Goal: Information Seeking & Learning: Check status

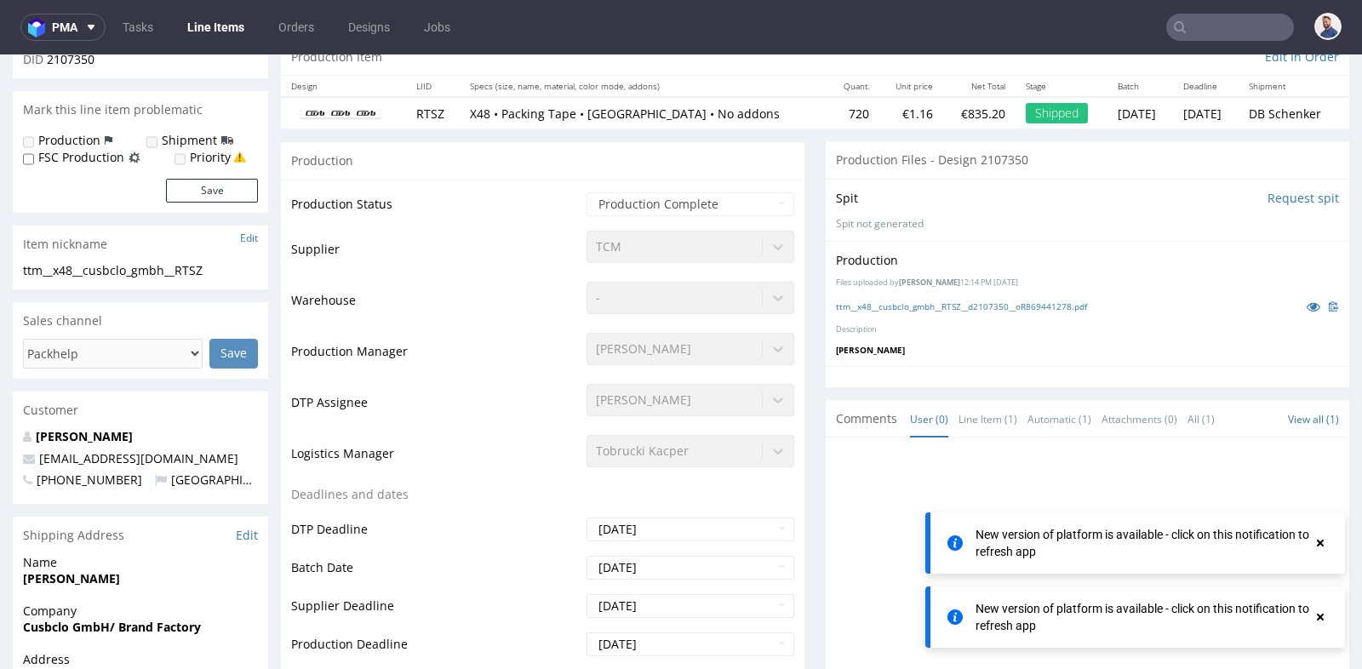
scroll to position [13, 0]
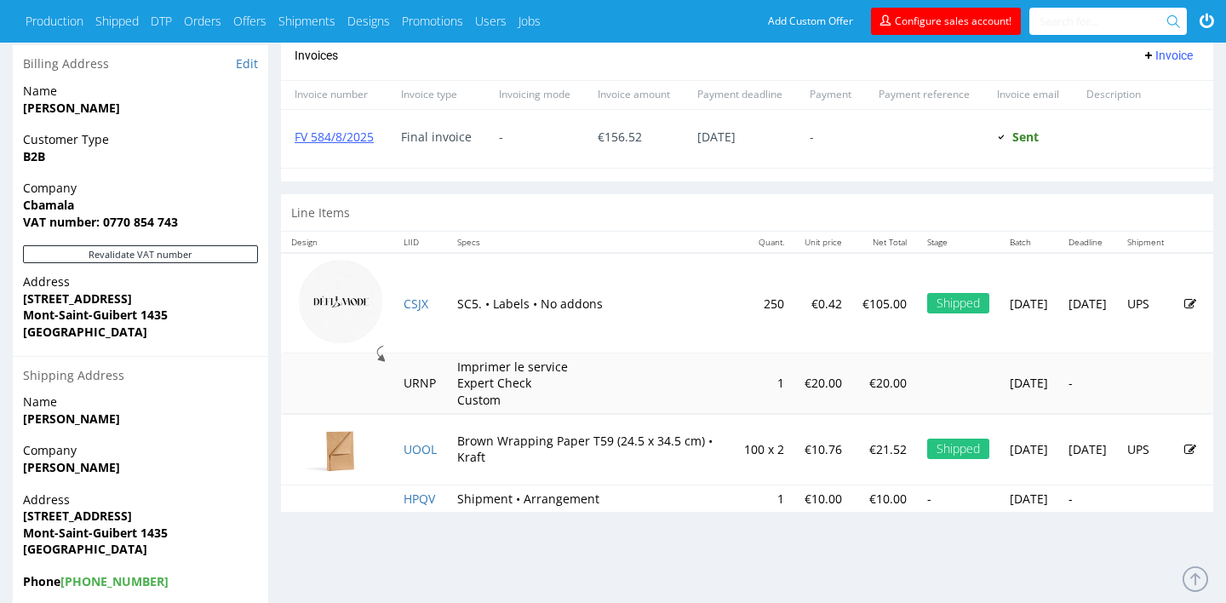
scroll to position [749, 0]
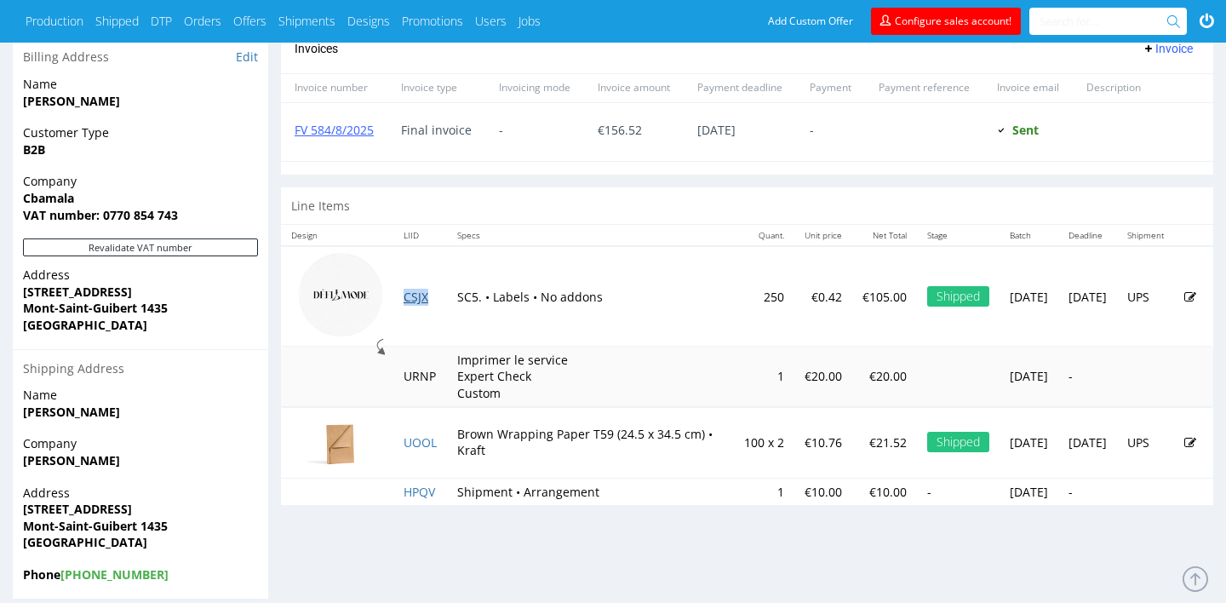
click at [412, 300] on link "CSJX" at bounding box center [415, 297] width 25 height 16
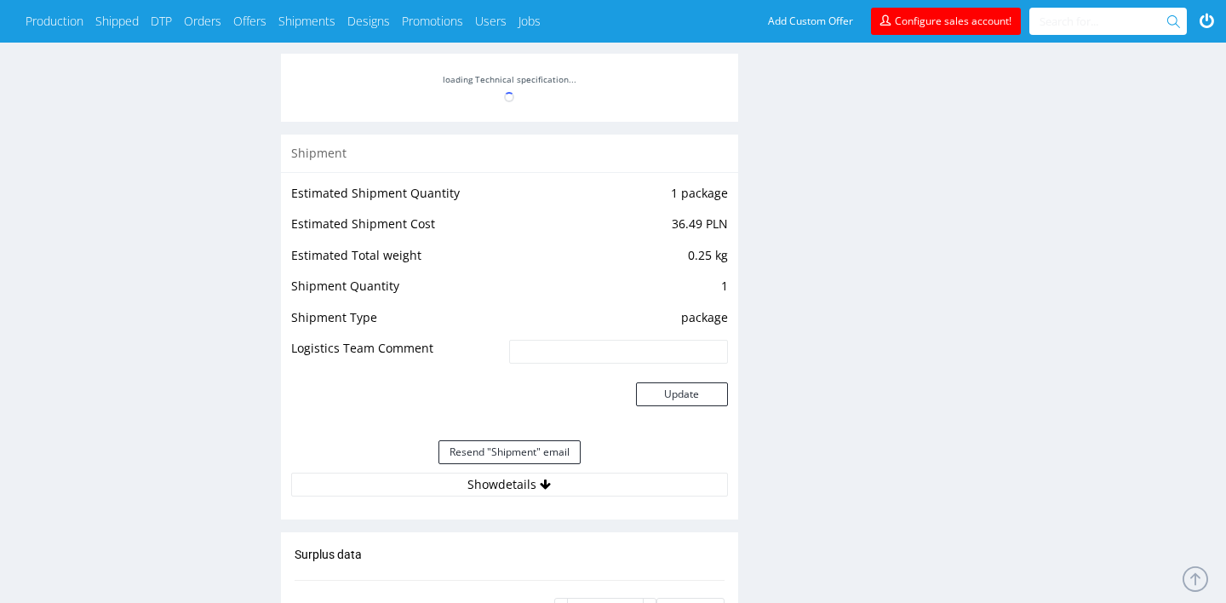
scroll to position [1328, 0]
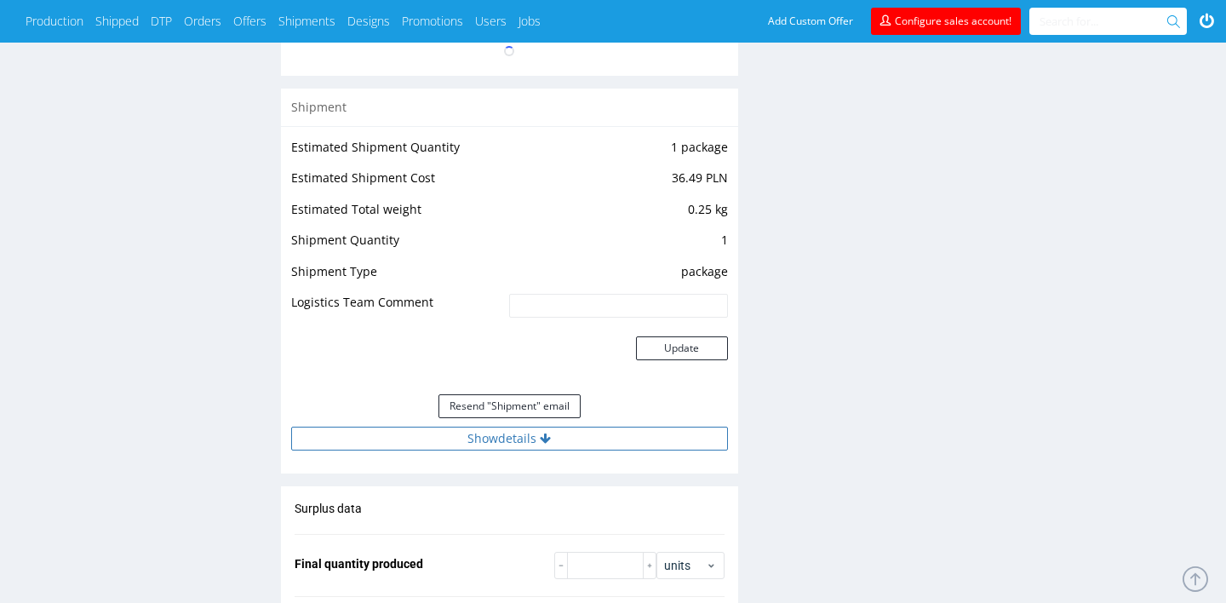
click at [654, 438] on button "Show details" at bounding box center [509, 438] width 437 height 24
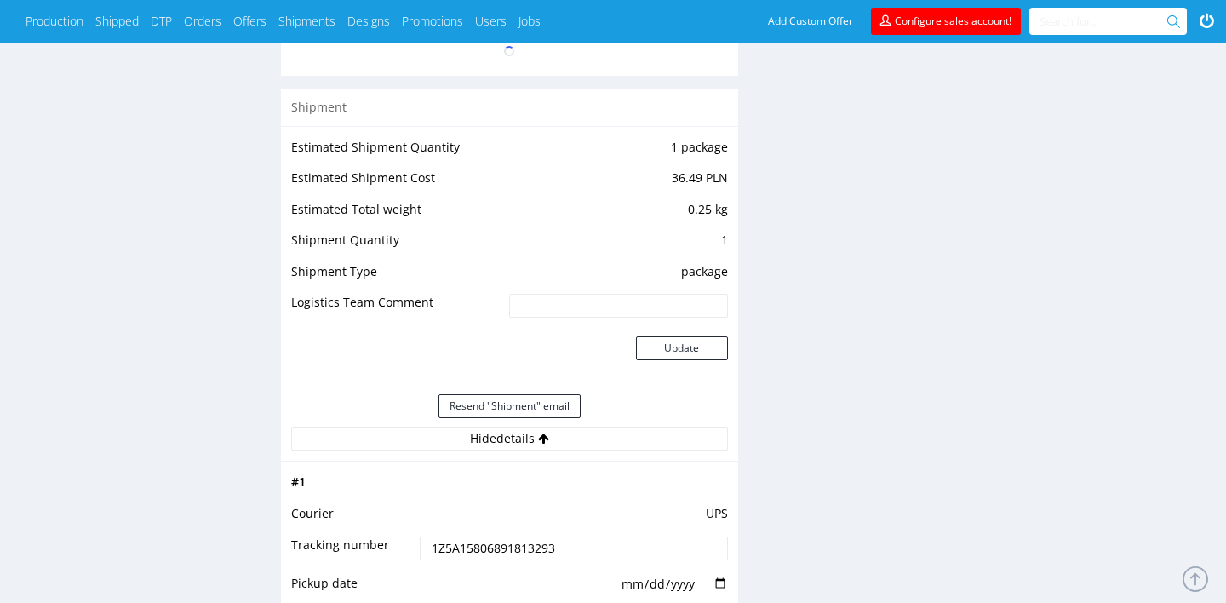
click at [567, 545] on input "1Z5A15806891813293" at bounding box center [573, 548] width 307 height 24
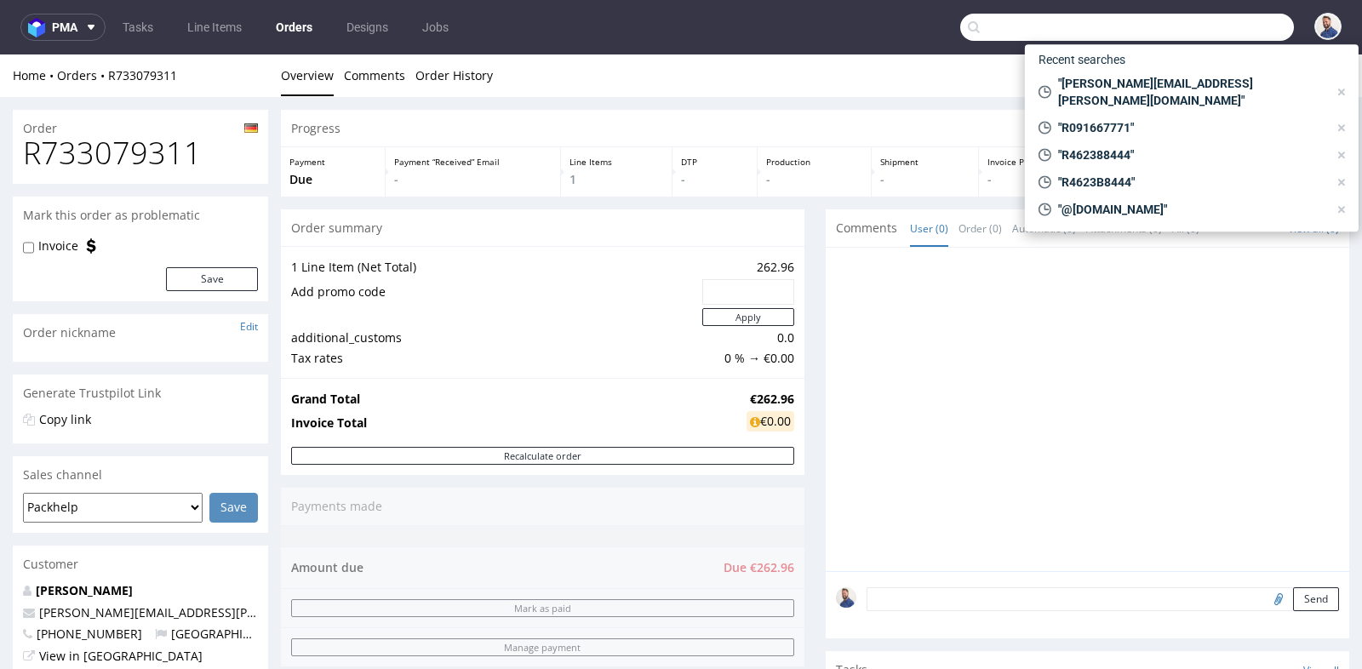
click at [1221, 36] on input "text" at bounding box center [1127, 27] width 334 height 27
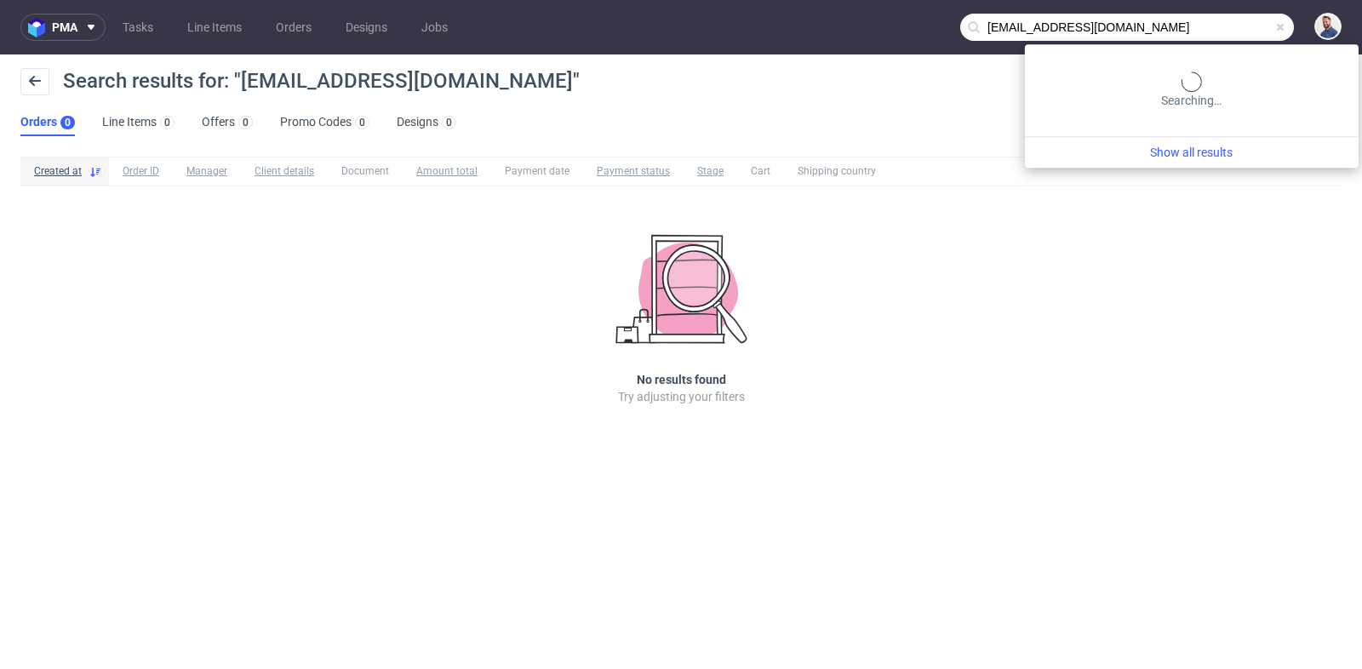
click at [1195, 27] on input "[EMAIL_ADDRESS][DOMAIN_NAME]" at bounding box center [1127, 27] width 334 height 27
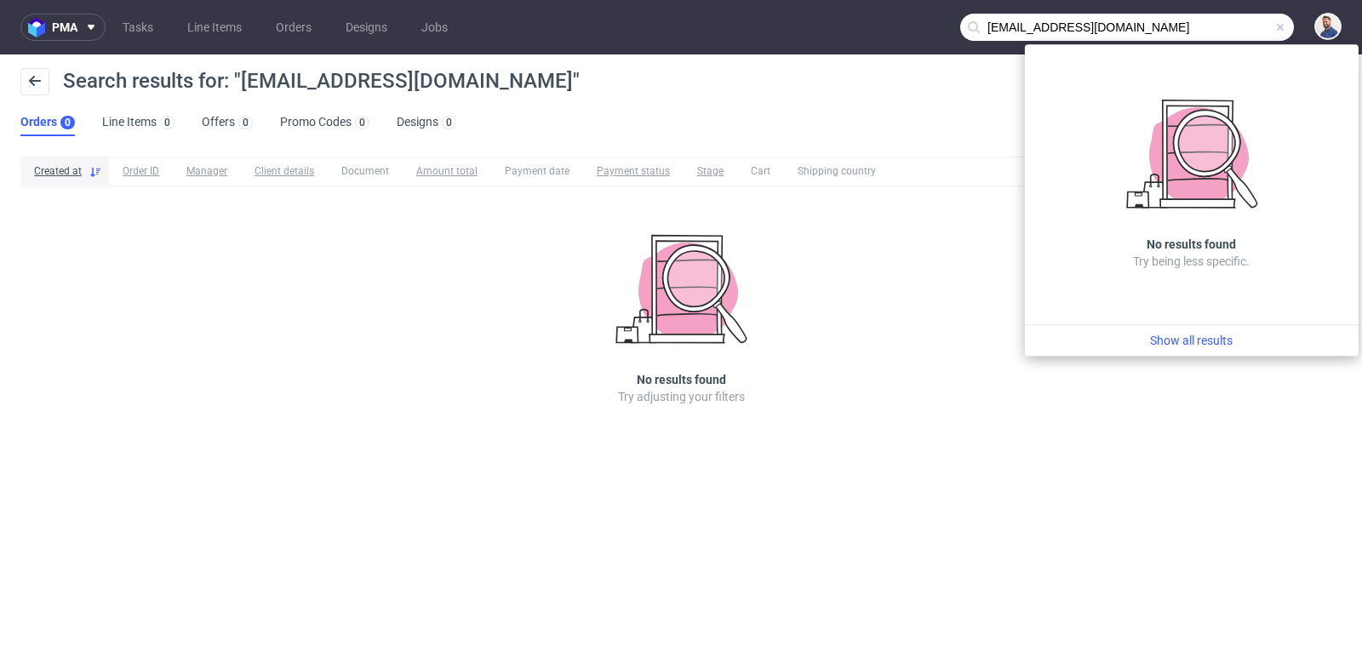
drag, startPoint x: 1048, startPoint y: 28, endPoint x: 957, endPoint y: 20, distance: 91.4
click at [957, 20] on nav "pma Tasks Line Items Orders Designs Jobs [EMAIL_ADDRESS][DOMAIN_NAME]" at bounding box center [681, 27] width 1362 height 54
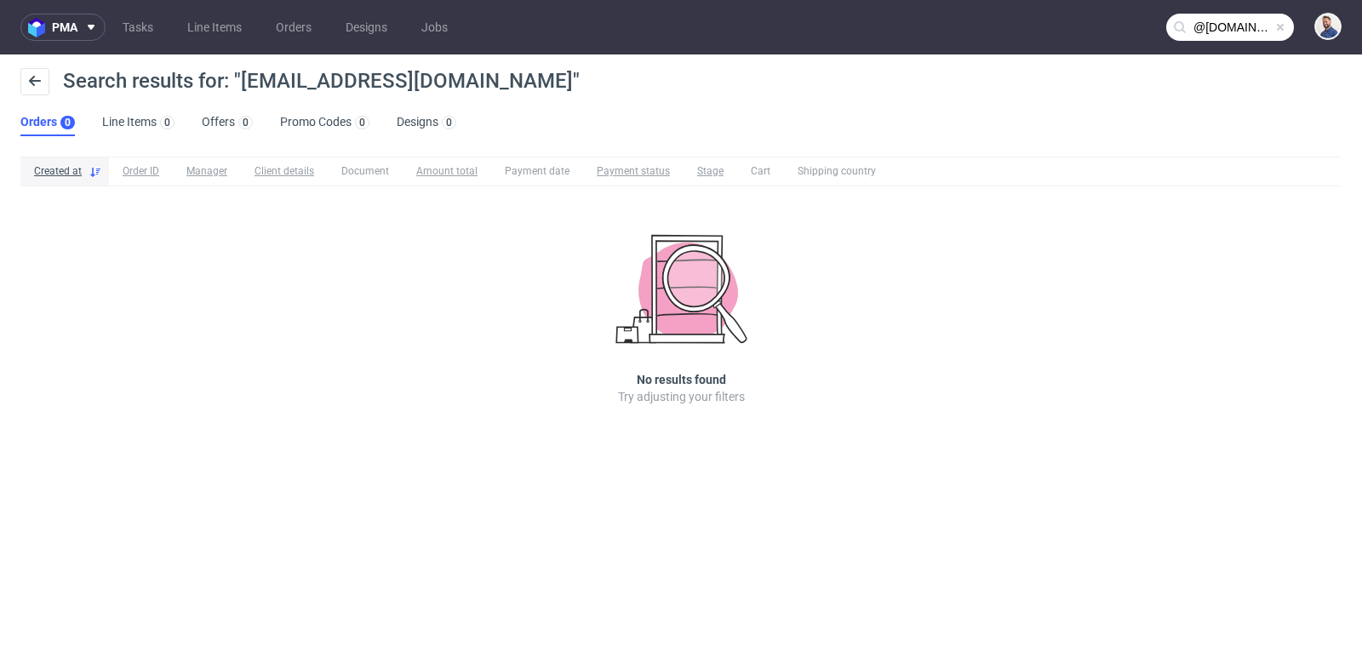
type input "@welovepr.de"
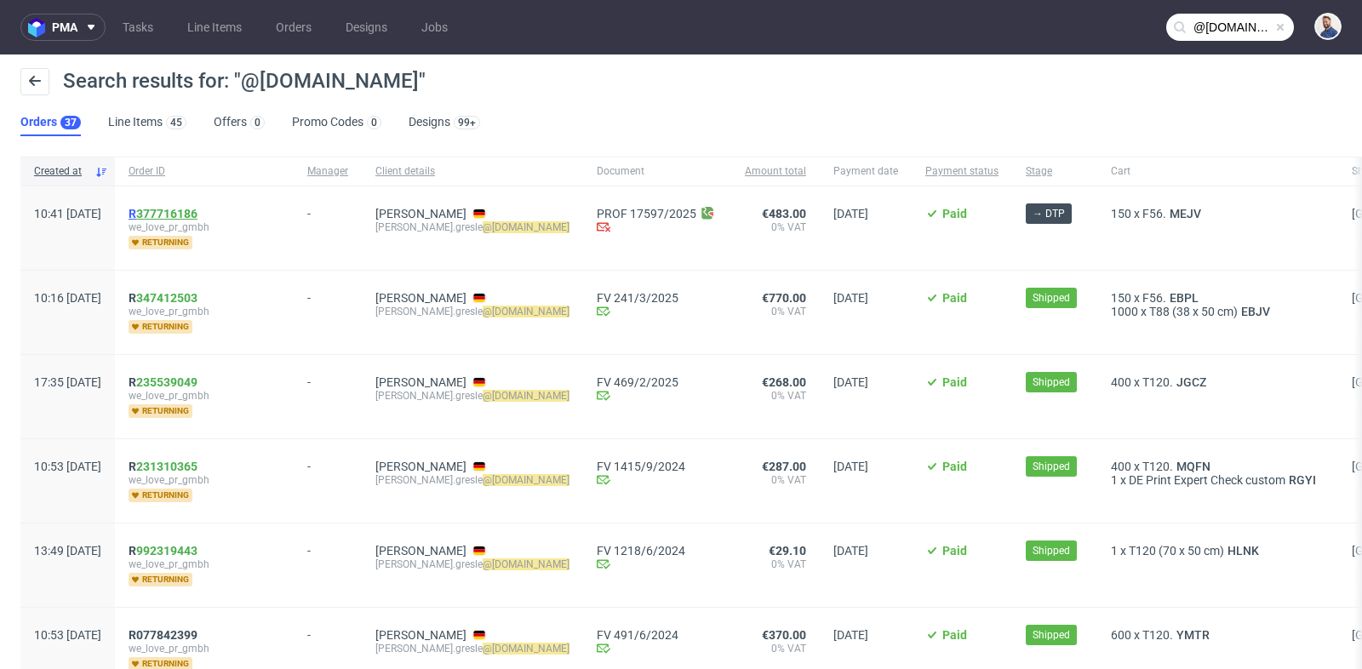
click at [197, 209] on link "377716186" at bounding box center [166, 214] width 61 height 14
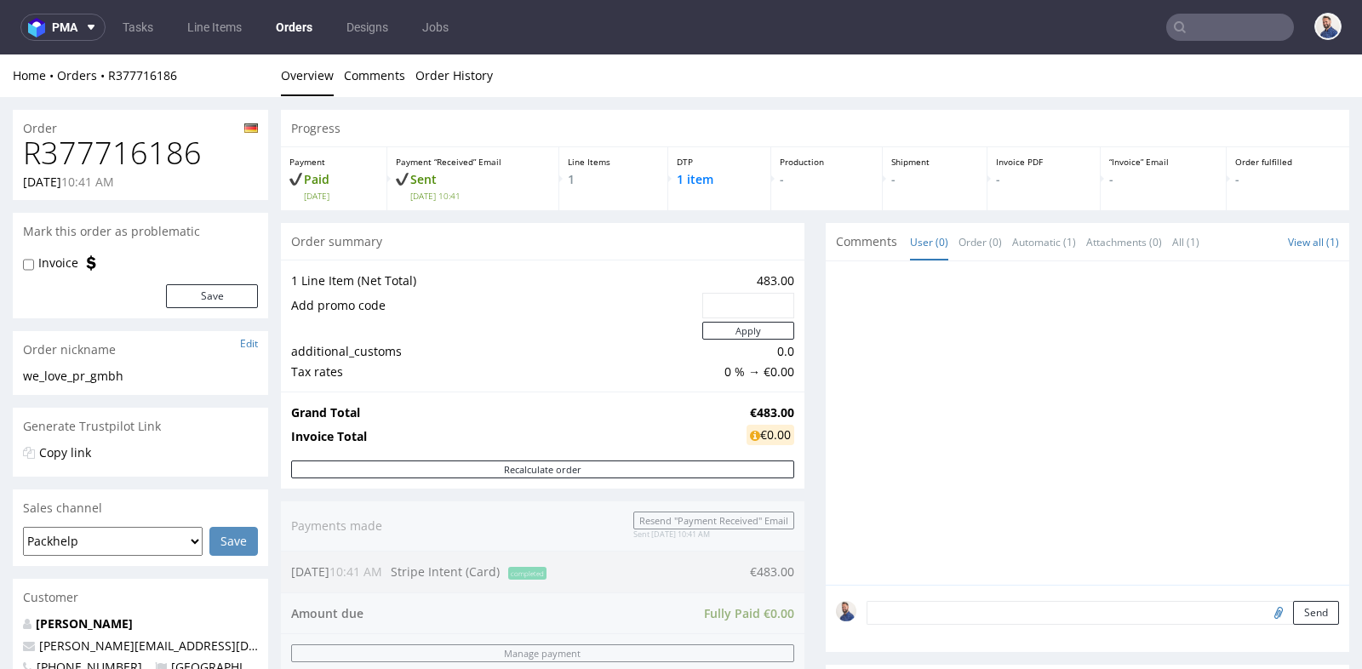
click at [813, 314] on div "Progress Payment Paid Wed 20 Aug Payment “Received” Email Sent Wed 20 Aug 10:41…" at bounding box center [815, 570] width 1068 height 921
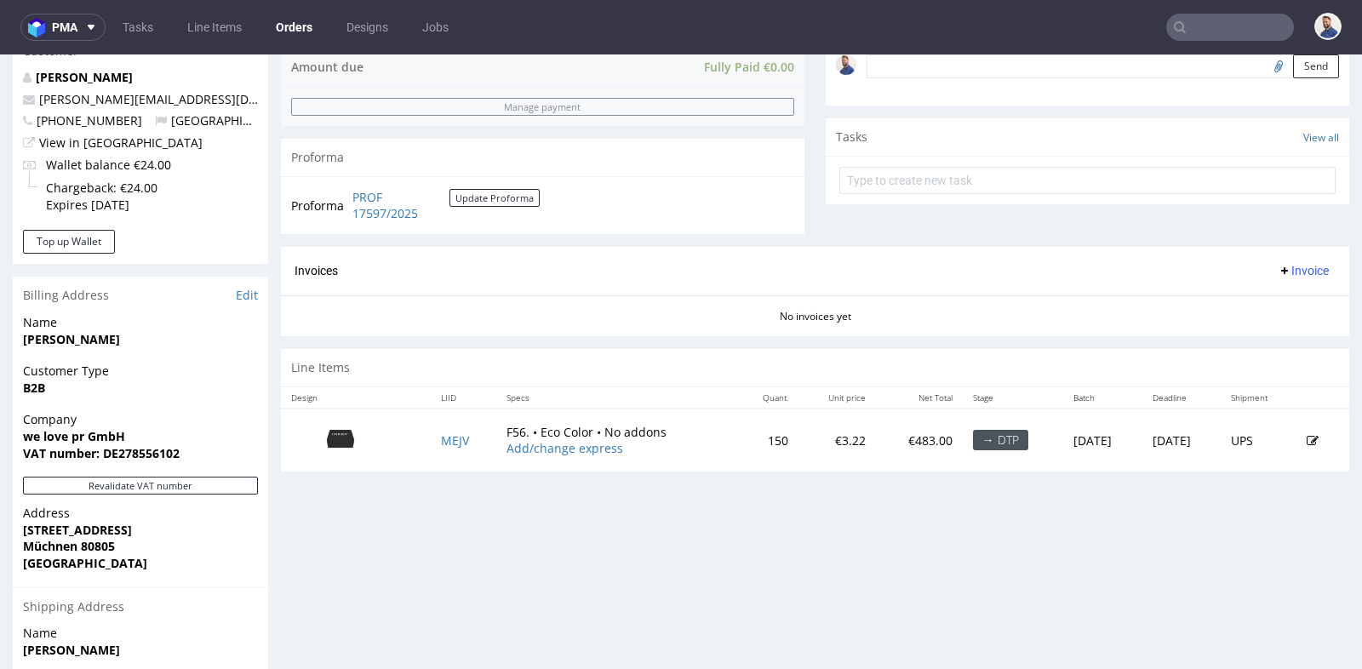
scroll to position [567, 0]
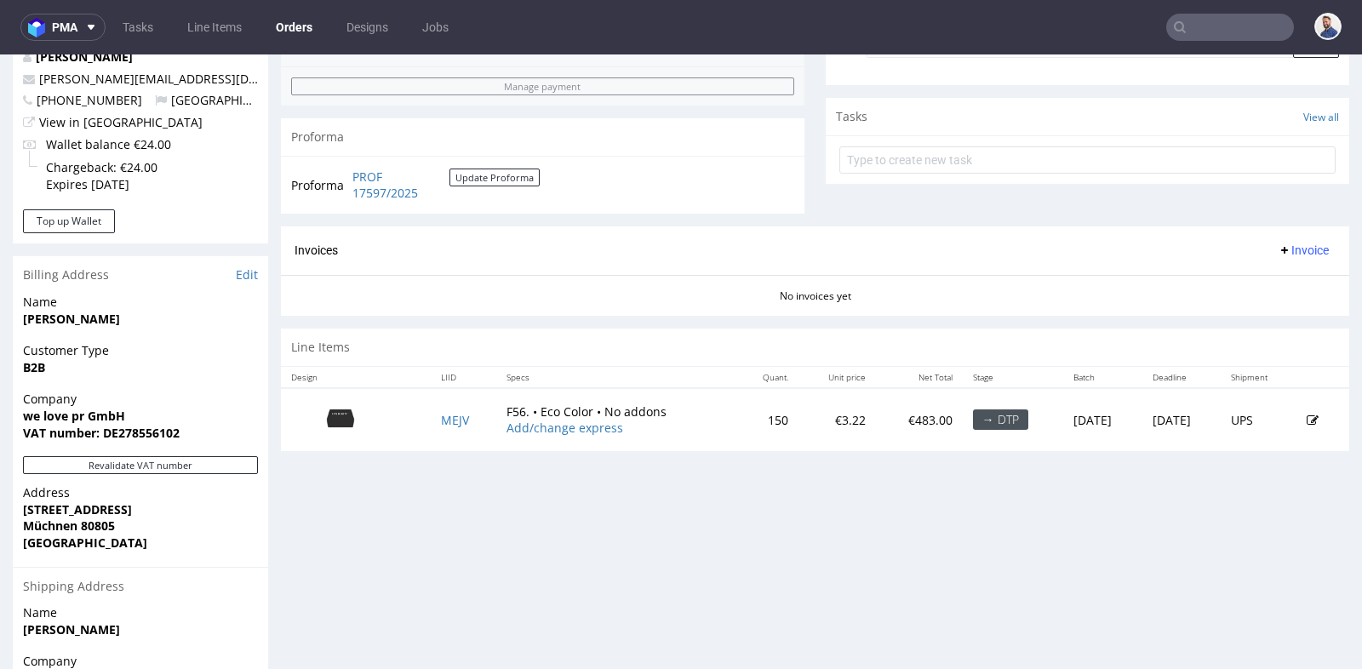
type input "@welovepr.de"
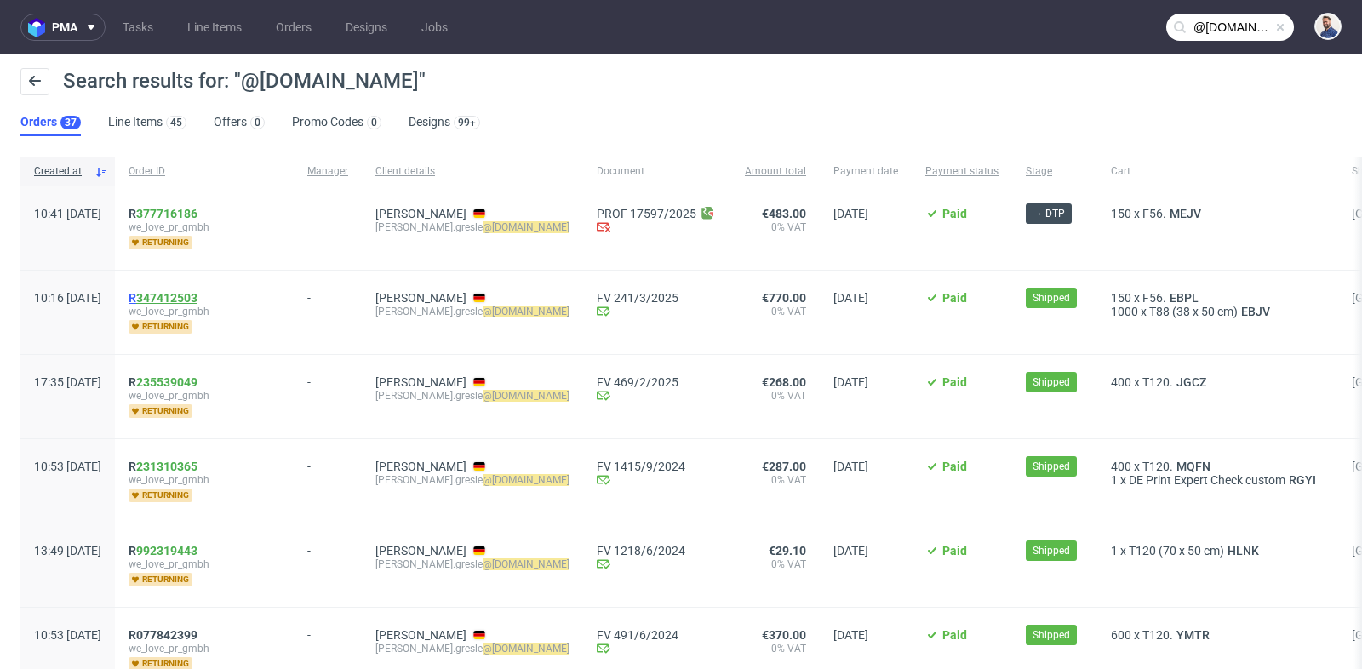
click at [197, 295] on link "347412503" at bounding box center [166, 298] width 61 height 14
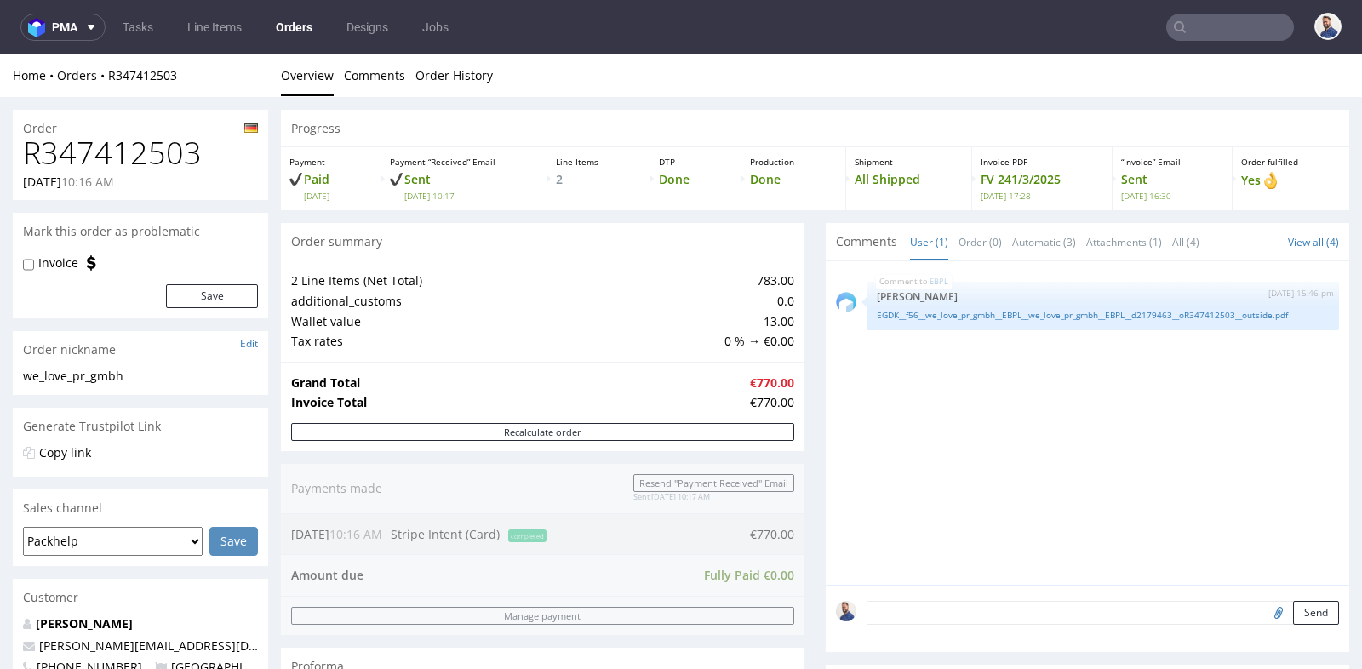
click at [812, 303] on div "Progress Payment Paid Thu 20 Feb Payment “Received” Email Sent Thu 20 Feb 10:17…" at bounding box center [815, 626] width 1068 height 1032
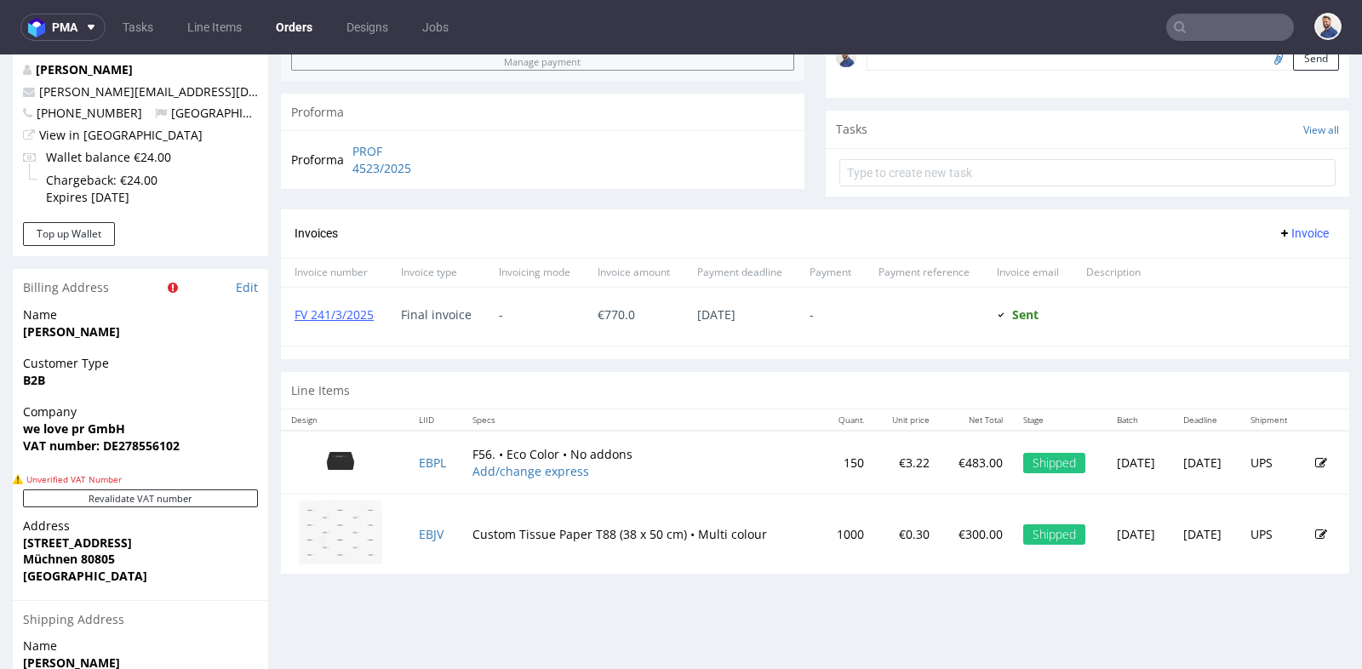
scroll to position [567, 0]
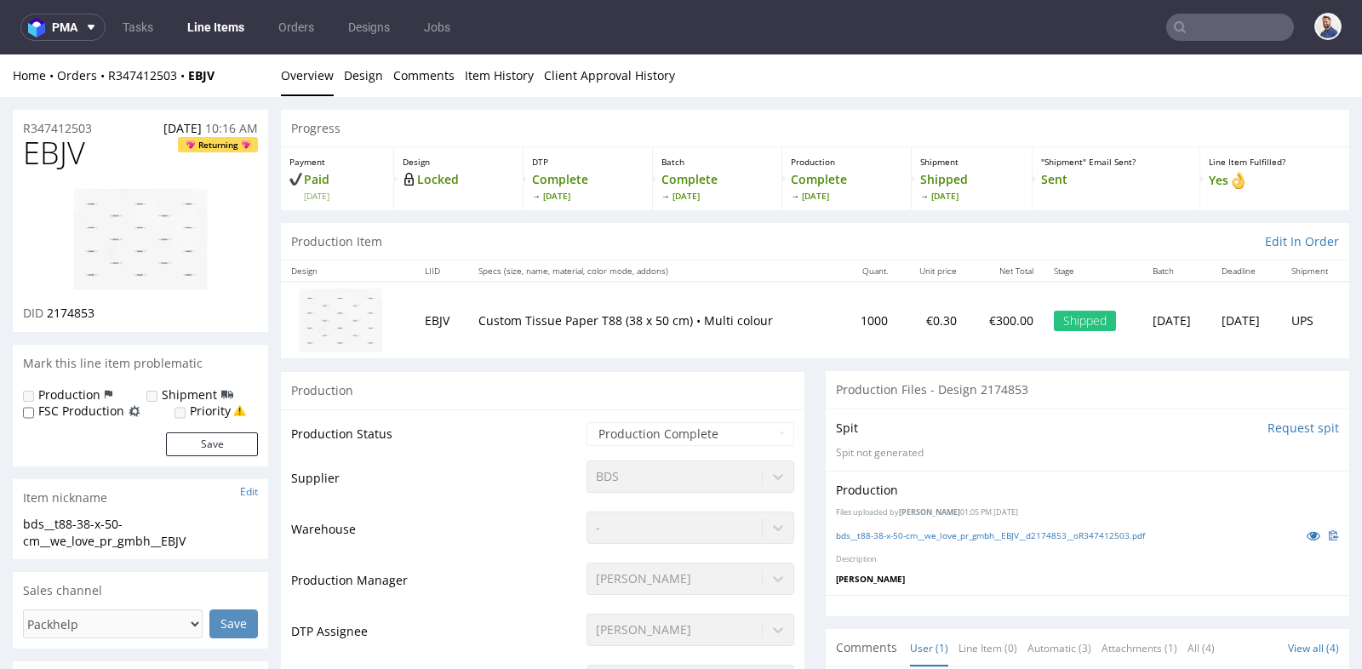
click at [319, 323] on img at bounding box center [340, 321] width 85 height 66
click at [346, 342] on img at bounding box center [340, 321] width 85 height 66
click at [436, 324] on td "EBJV" at bounding box center [442, 320] width 54 height 77
click at [191, 266] on img at bounding box center [140, 239] width 136 height 105
